Goal: Task Accomplishment & Management: Use online tool/utility

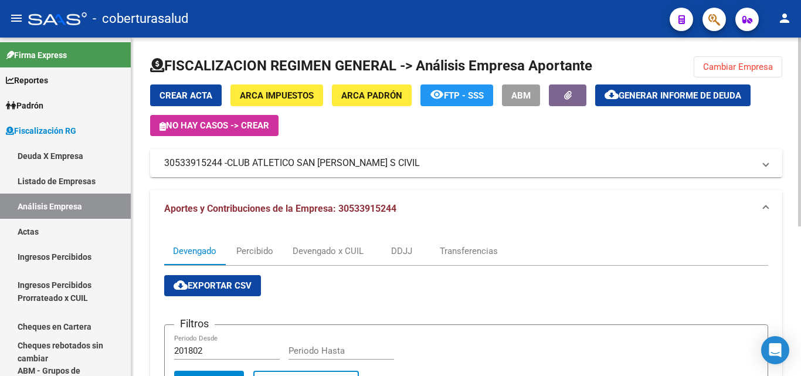
click at [739, 62] on span "Cambiar Empresa" at bounding box center [738, 67] width 70 height 11
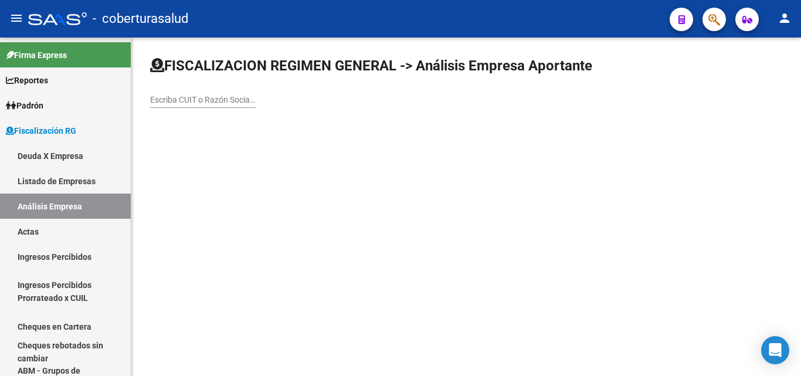
click at [155, 99] on input "Escriba CUIT o Razón Social para buscar" at bounding box center [203, 100] width 106 height 10
paste input "30676951446"
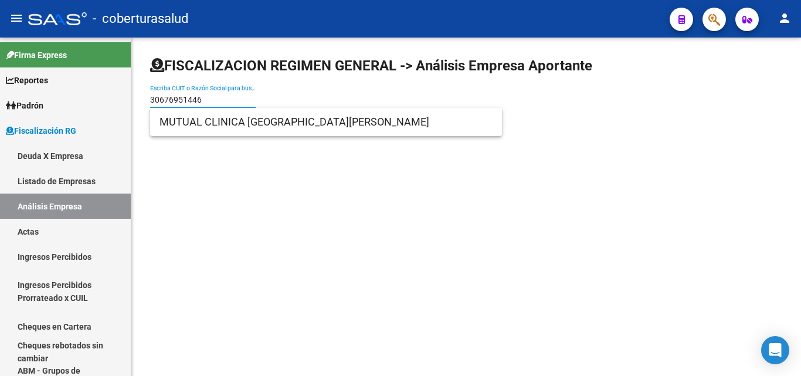
type input "30676951446"
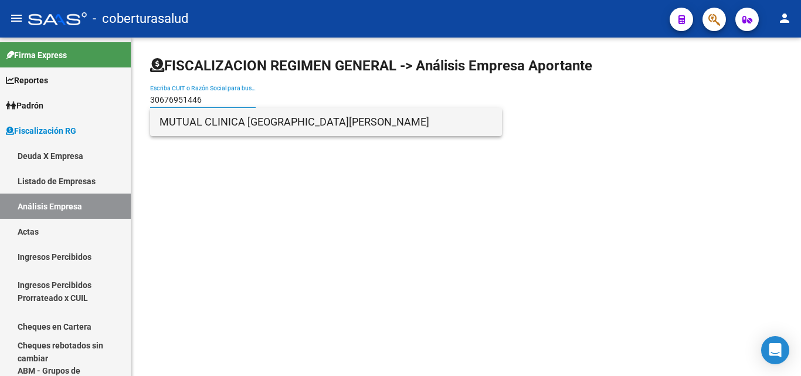
click at [232, 122] on span "MUTUAL CLINICA [GEOGRAPHIC_DATA][PERSON_NAME]" at bounding box center [326, 122] width 333 height 28
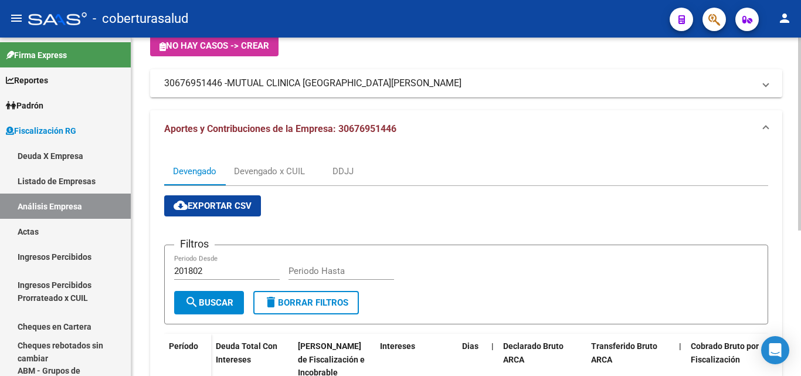
scroll to position [21, 0]
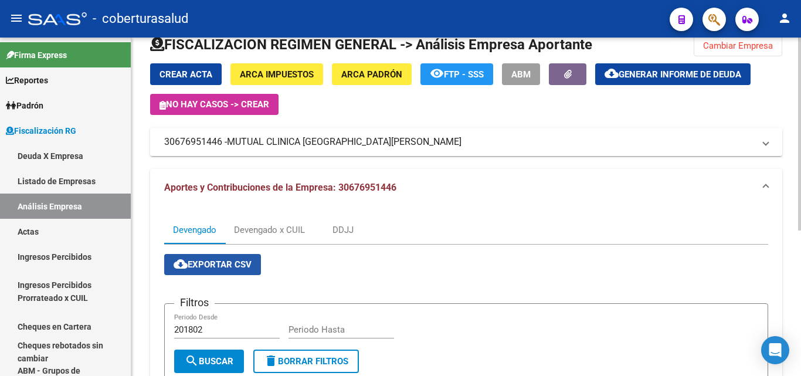
click at [220, 267] on span "cloud_download Exportar CSV" at bounding box center [213, 264] width 78 height 11
click at [262, 232] on div "Devengado x CUIL" at bounding box center [269, 229] width 71 height 13
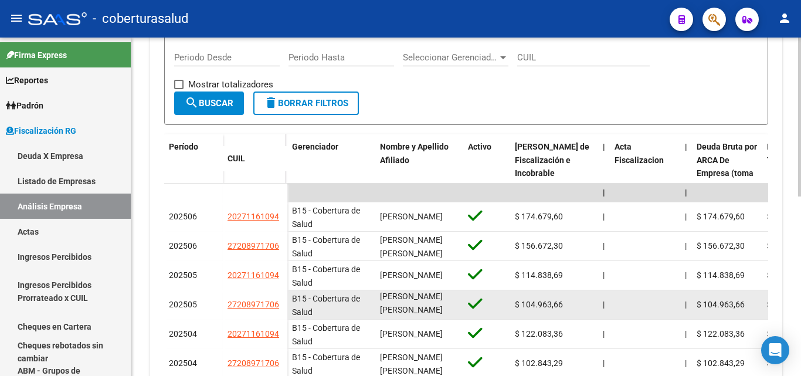
scroll to position [0, 0]
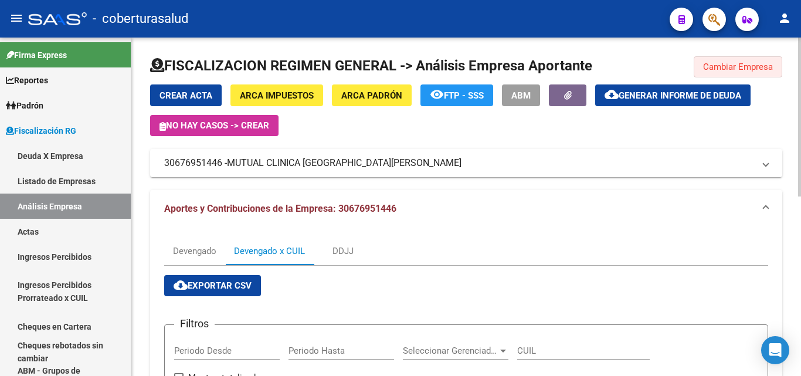
click at [711, 60] on button "Cambiar Empresa" at bounding box center [738, 66] width 89 height 21
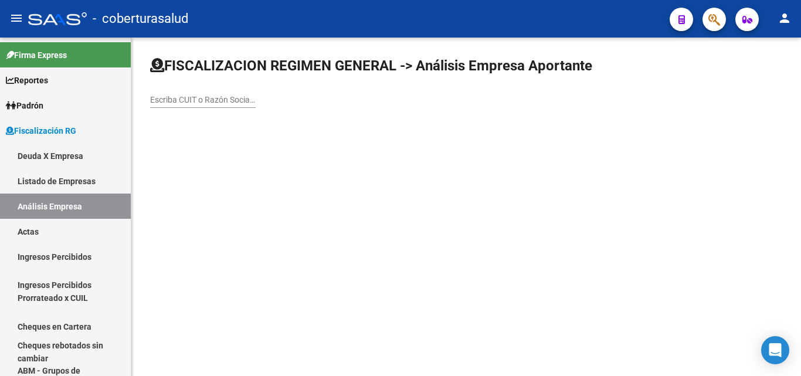
click at [209, 97] on input "Escriba CUIT o Razón Social para buscar" at bounding box center [203, 100] width 106 height 10
paste input "30658845426"
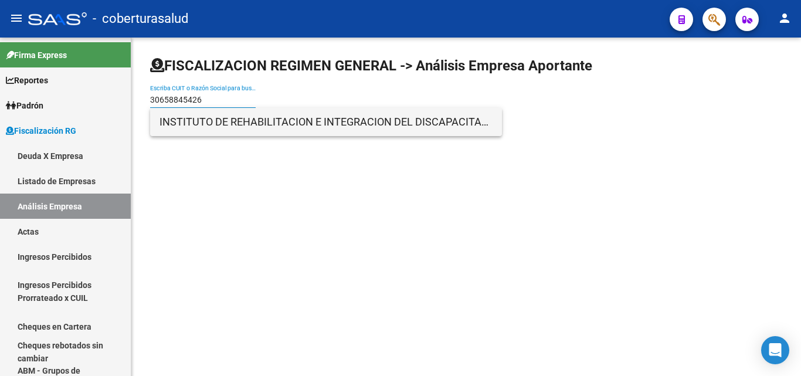
type input "30658845426"
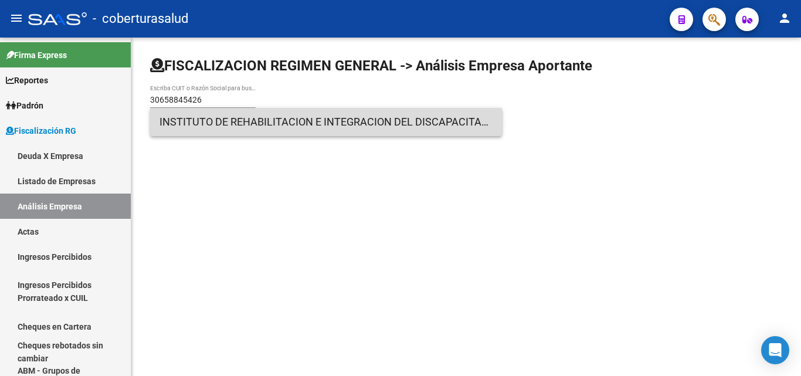
click at [209, 123] on span "INSTITUTO DE REHABILITACION E INTEGRACION DEL DISCAPACITADO DE RIVADAVIA PROVIN…" at bounding box center [326, 122] width 333 height 28
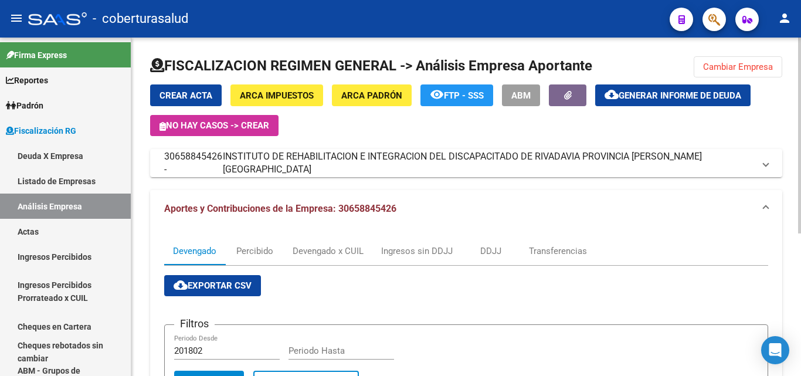
click at [717, 68] on span "Cambiar Empresa" at bounding box center [738, 67] width 70 height 11
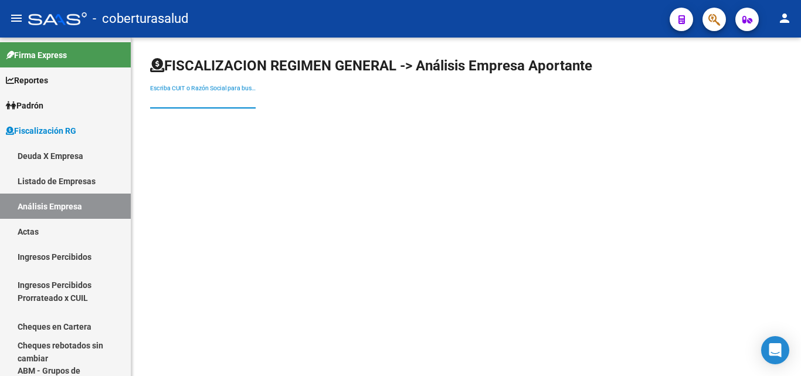
click at [177, 101] on input "Escriba CUIT o Razón Social para buscar" at bounding box center [203, 100] width 106 height 10
paste input "30709046094"
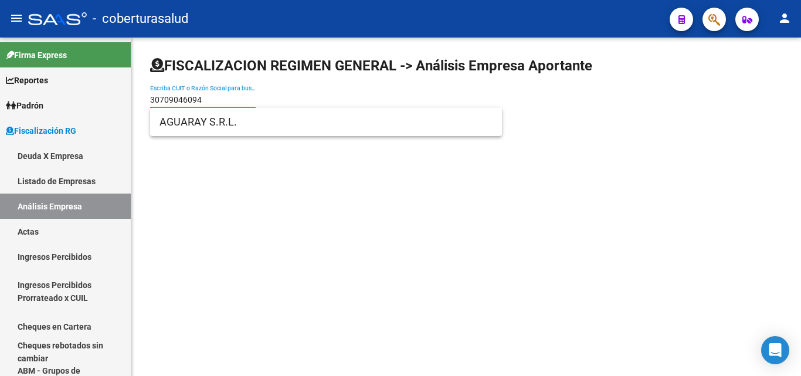
type input "30709046094"
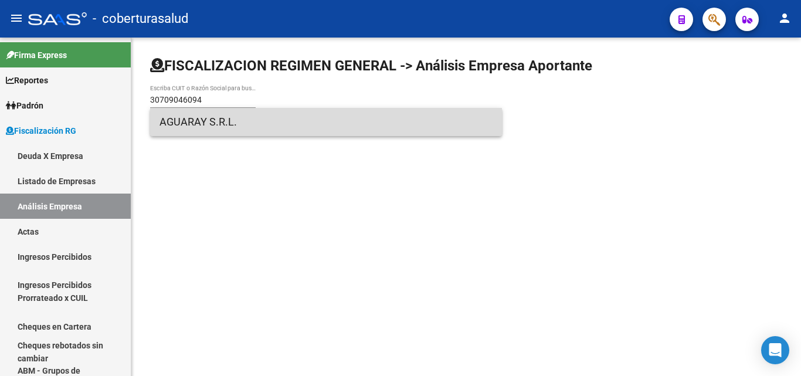
click at [177, 124] on span "AGUARAY S.R.L." at bounding box center [326, 122] width 333 height 28
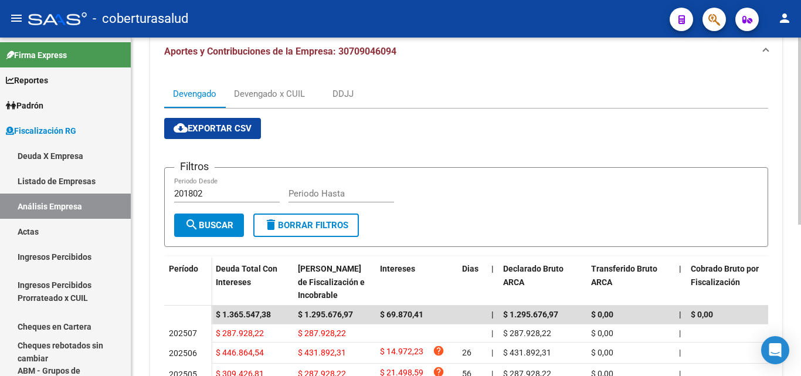
scroll to position [99, 0]
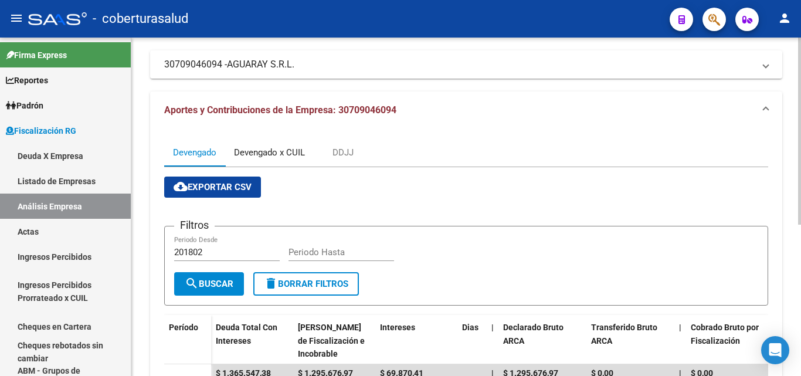
click at [274, 147] on div "Devengado x CUIL" at bounding box center [269, 152] width 71 height 13
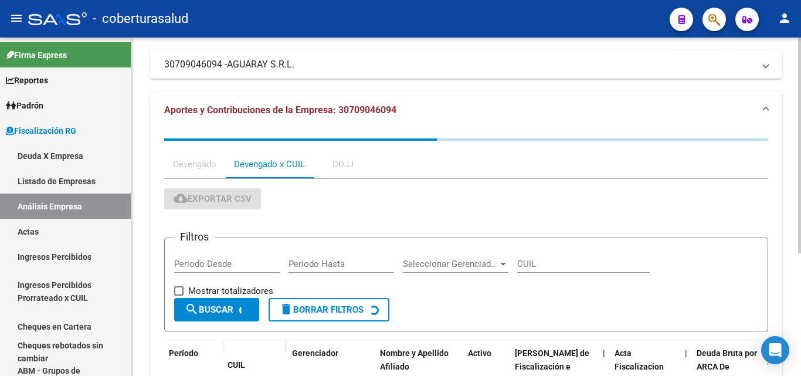
scroll to position [0, 0]
